Goal: Information Seeking & Learning: Understand process/instructions

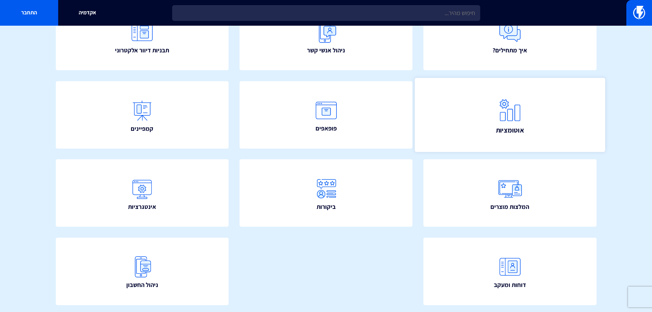
scroll to position [55, 0]
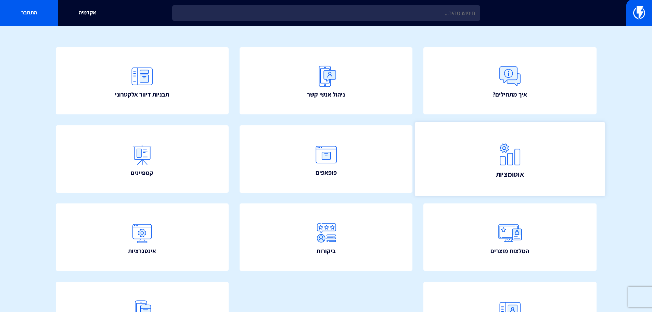
click at [465, 153] on link "אוטומציות" at bounding box center [510, 159] width 190 height 74
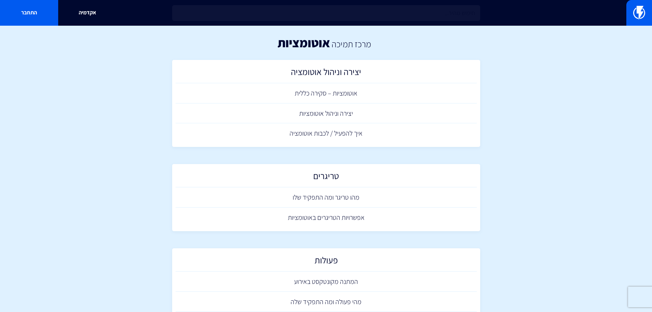
click at [399, 17] on input "text" at bounding box center [326, 13] width 308 height 16
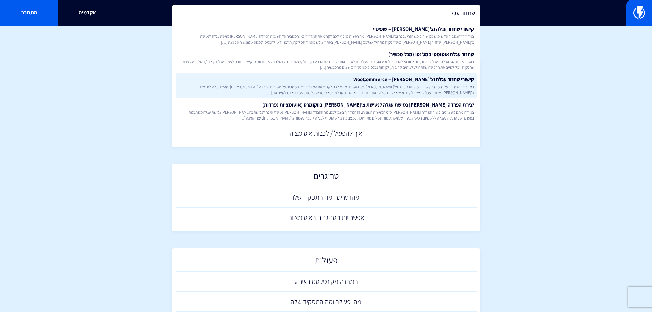
type input "שחזור עגלה"
click at [380, 74] on link "קישורי שחזור עגלה וצ’[PERSON_NAME] – WooCommerce במדריך זה נסביר על שימוש בקישו…" at bounding box center [326, 85] width 301 height 25
